Goal: Transaction & Acquisition: Purchase product/service

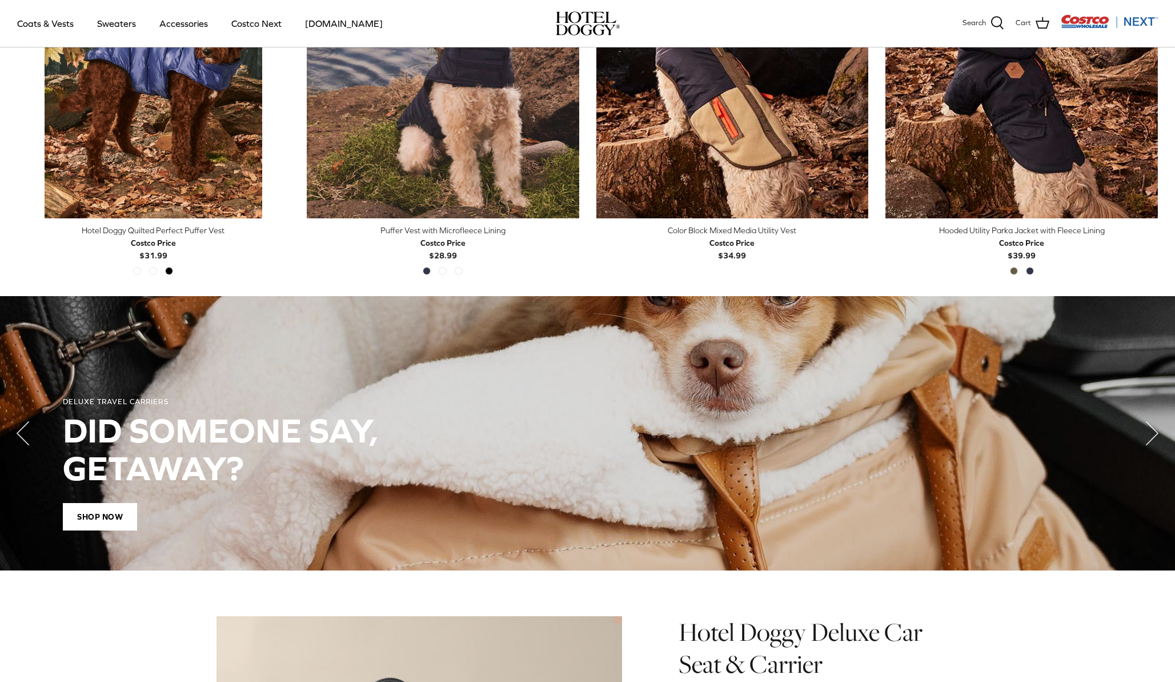
scroll to position [682, 0]
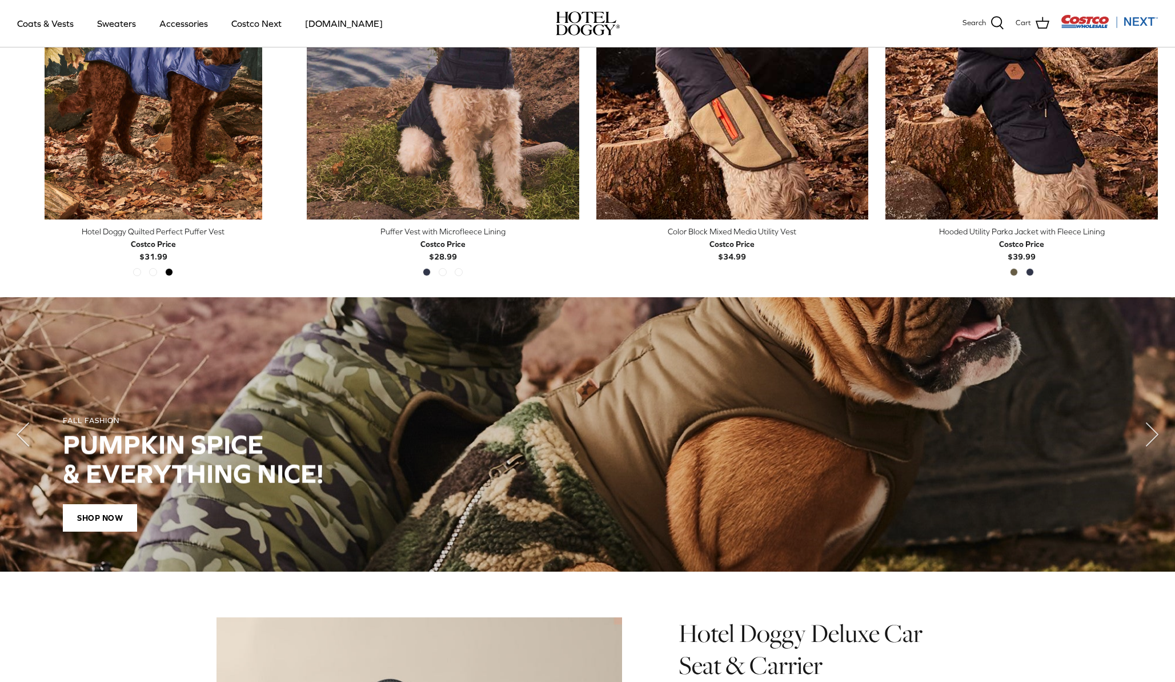
click at [791, 416] on div "FALL FASHION PUMPKIN SPICE & EVERYTHING NICE! SHOP NOW" at bounding box center [588, 473] width 1130 height 195
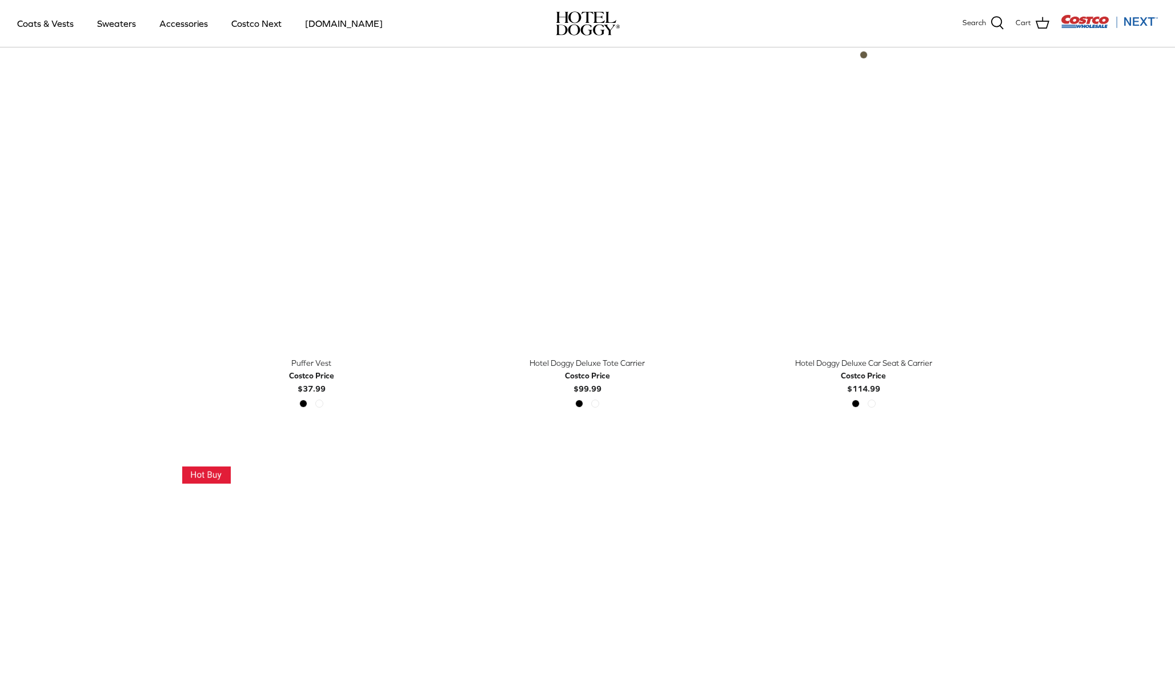
scroll to position [1304, 0]
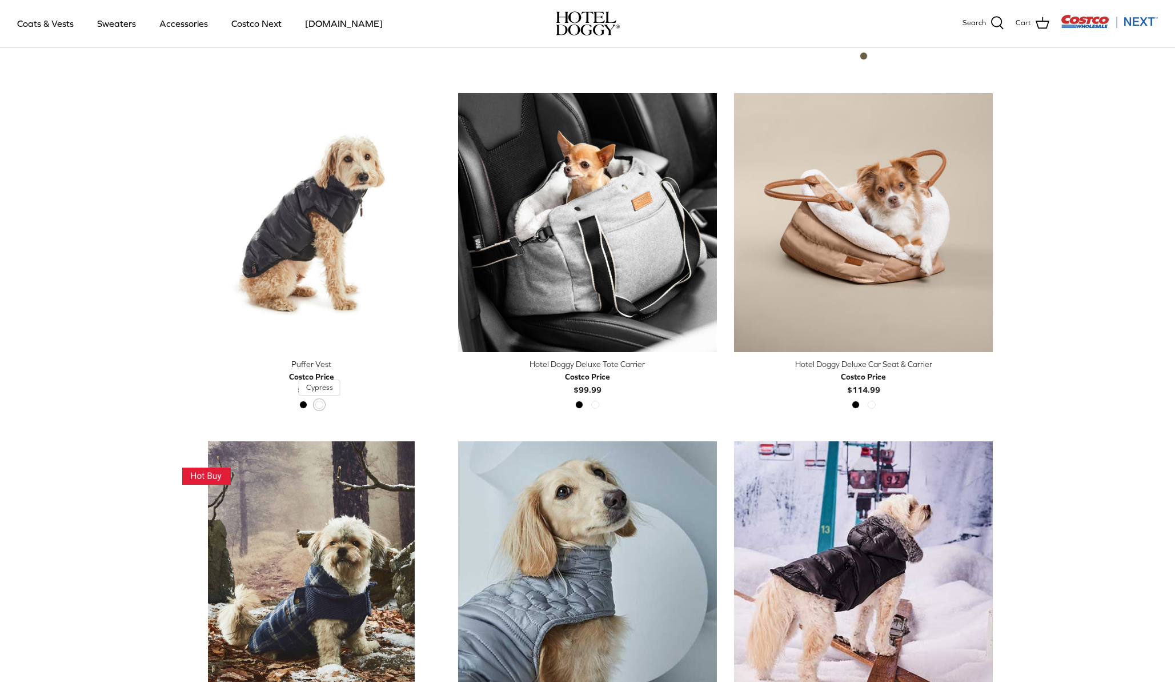
click at [322, 405] on span "Cypress" at bounding box center [319, 405] width 8 height 8
click at [322, 404] on span "Cypress" at bounding box center [319, 405] width 8 height 8
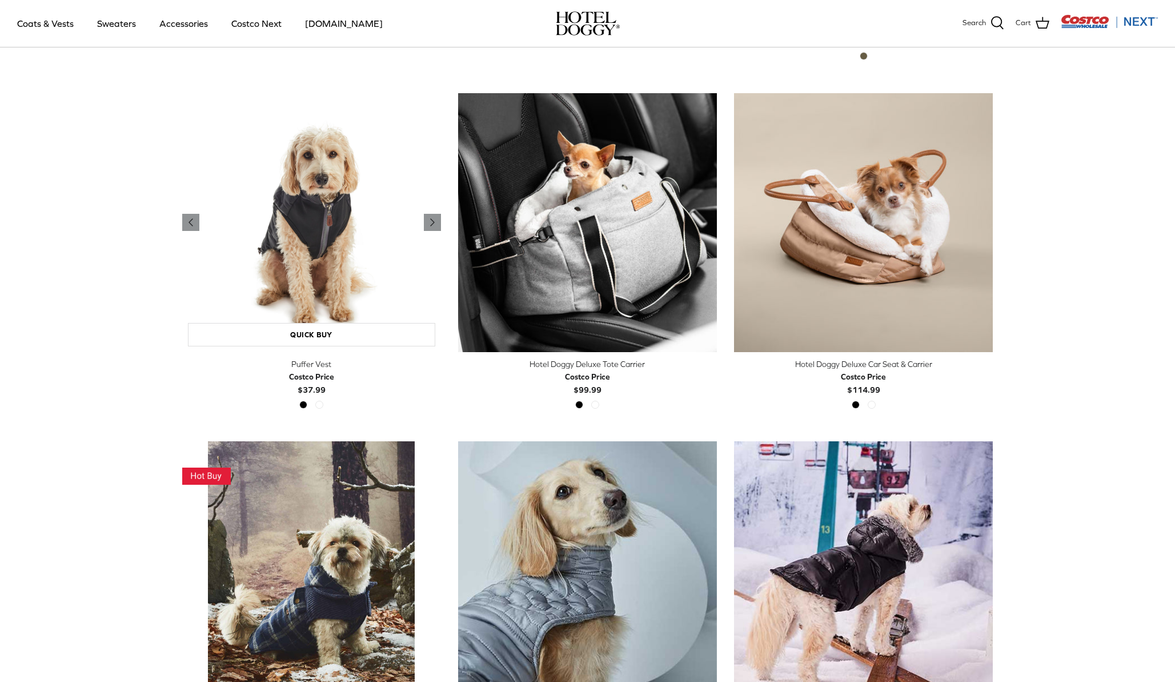
click at [334, 299] on img "Puffer Vest" at bounding box center [311, 222] width 259 height 259
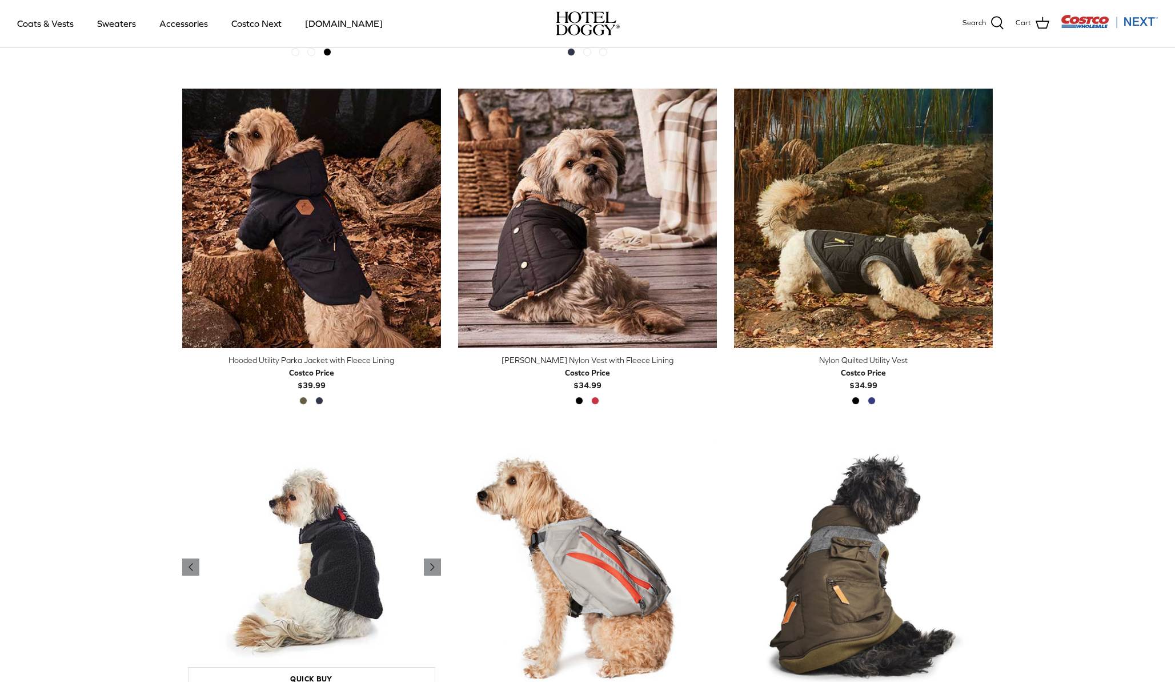
scroll to position [611, 0]
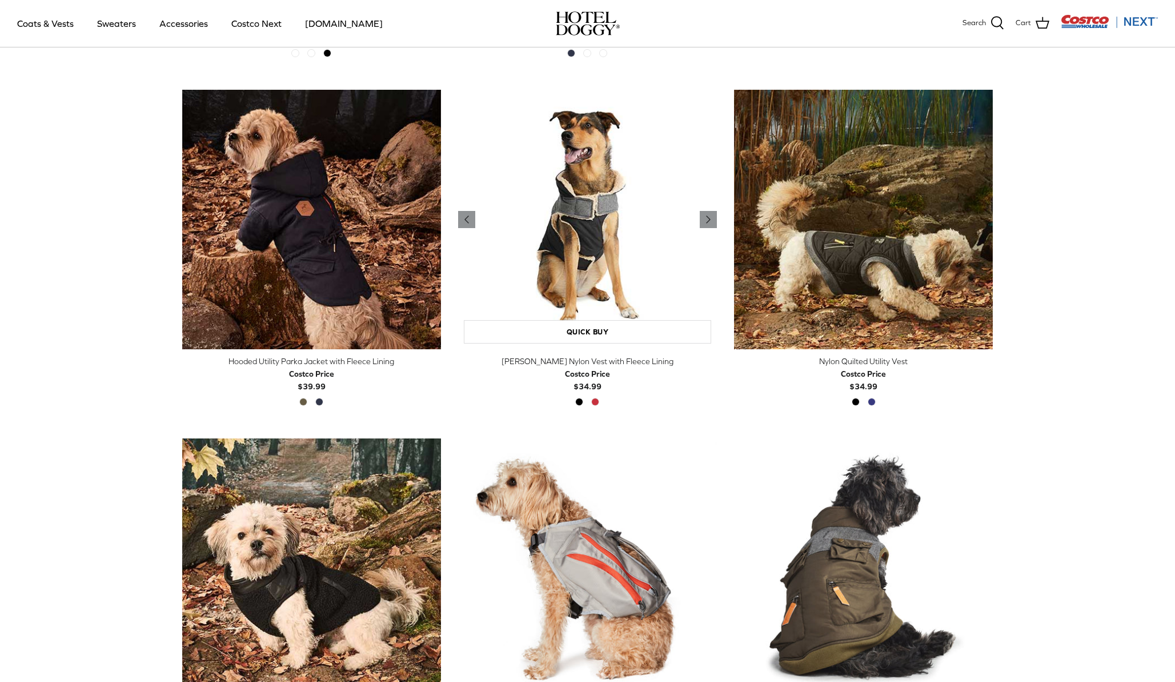
click at [597, 285] on img "Melton Nylon Vest with Fleece Lining" at bounding box center [587, 219] width 259 height 259
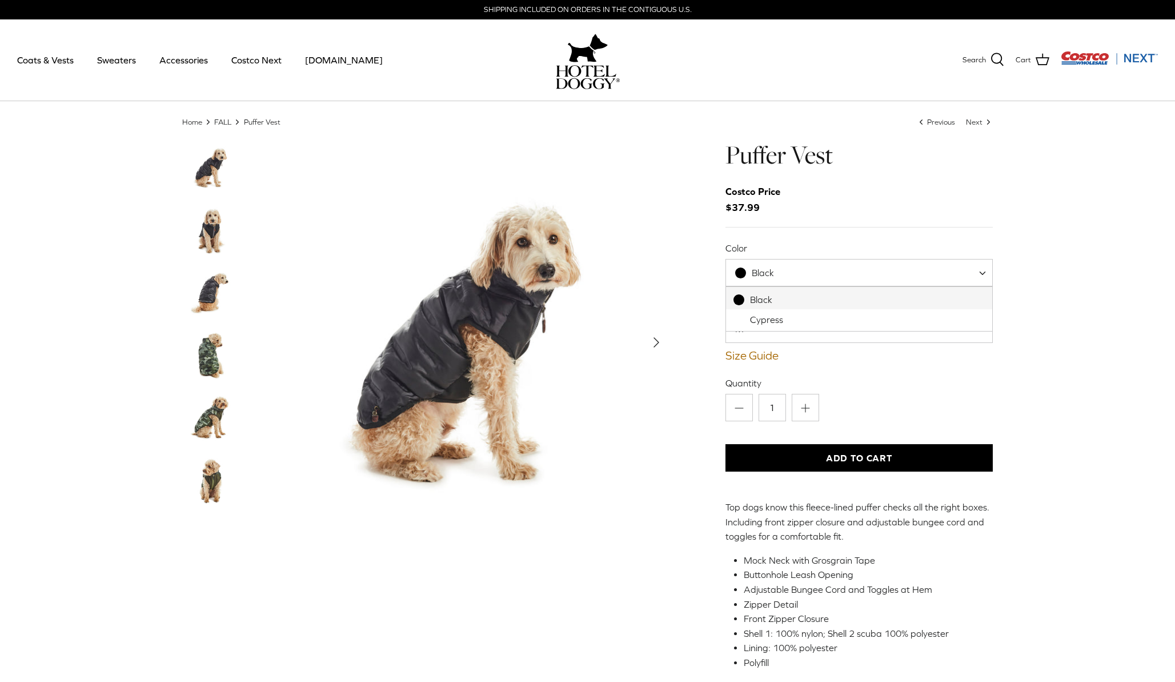
click at [978, 278] on span "Black" at bounding box center [860, 272] width 268 height 27
select select "Cypress"
click at [209, 353] on img "Thumbnail Link" at bounding box center [210, 355] width 57 height 57
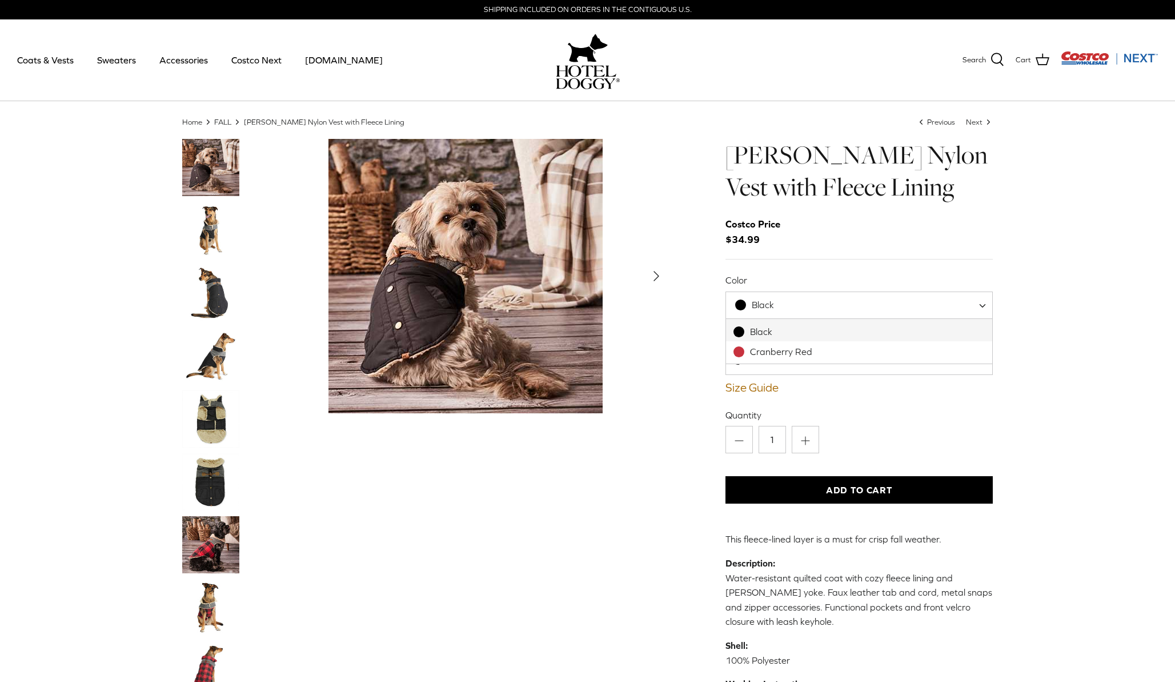
click at [978, 309] on span "Black" at bounding box center [860, 304] width 268 height 27
select select "Cranberry Red"
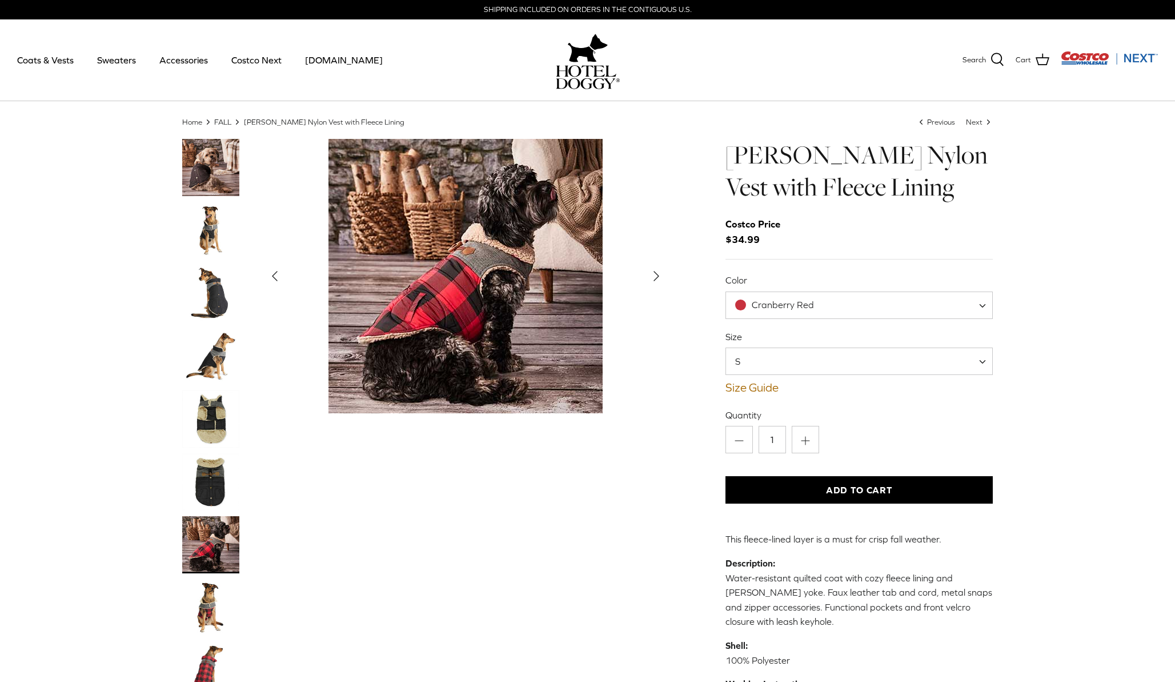
click at [989, 359] on span at bounding box center [986, 360] width 11 height 27
click at [1054, 420] on div "Home Right FALL Right [PERSON_NAME] Nylon Vest with Fleece Lining Left Previous…" at bounding box center [587, 545] width 1175 height 856
